Goal: Task Accomplishment & Management: Use online tool/utility

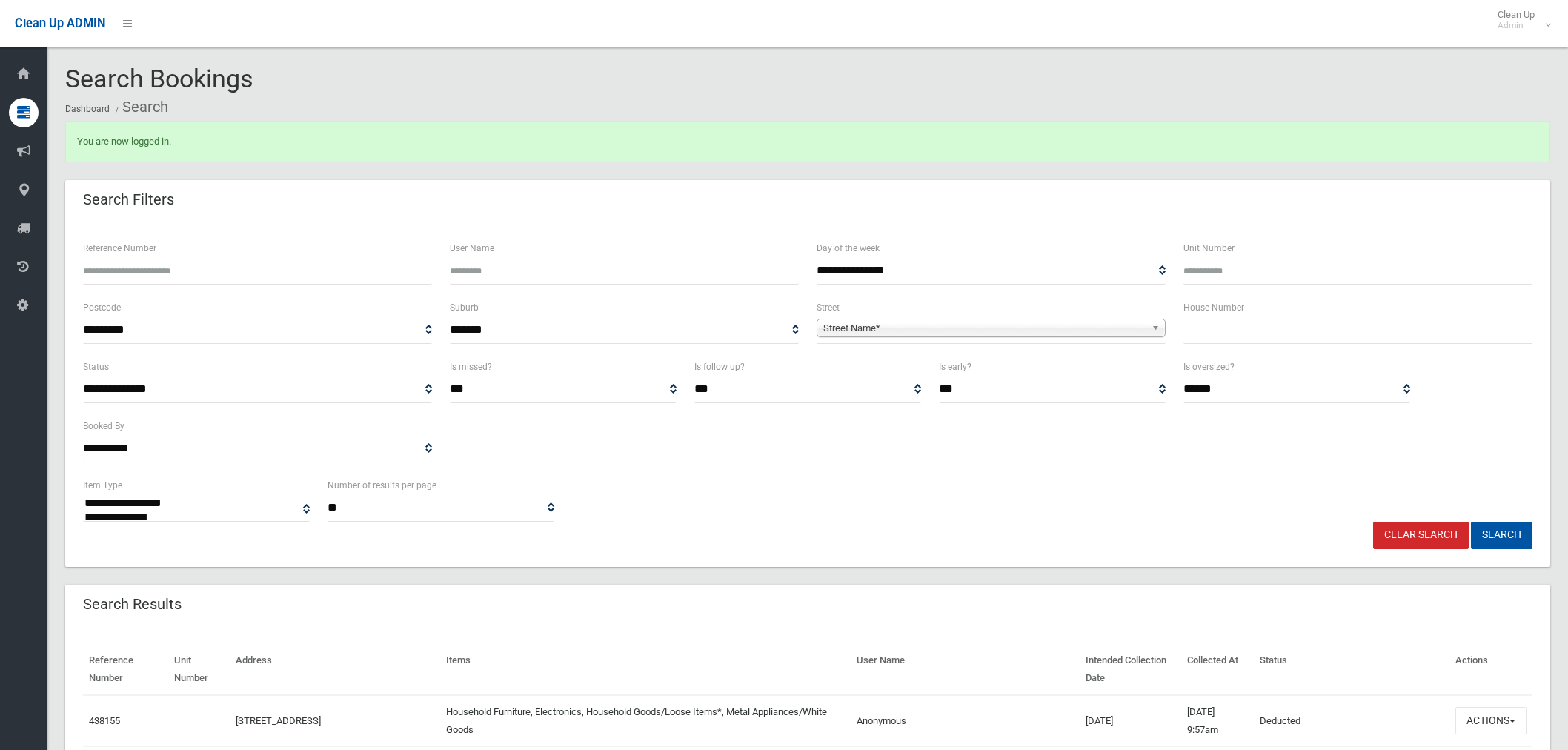
select select
